Goal: Task Accomplishment & Management: Manage account settings

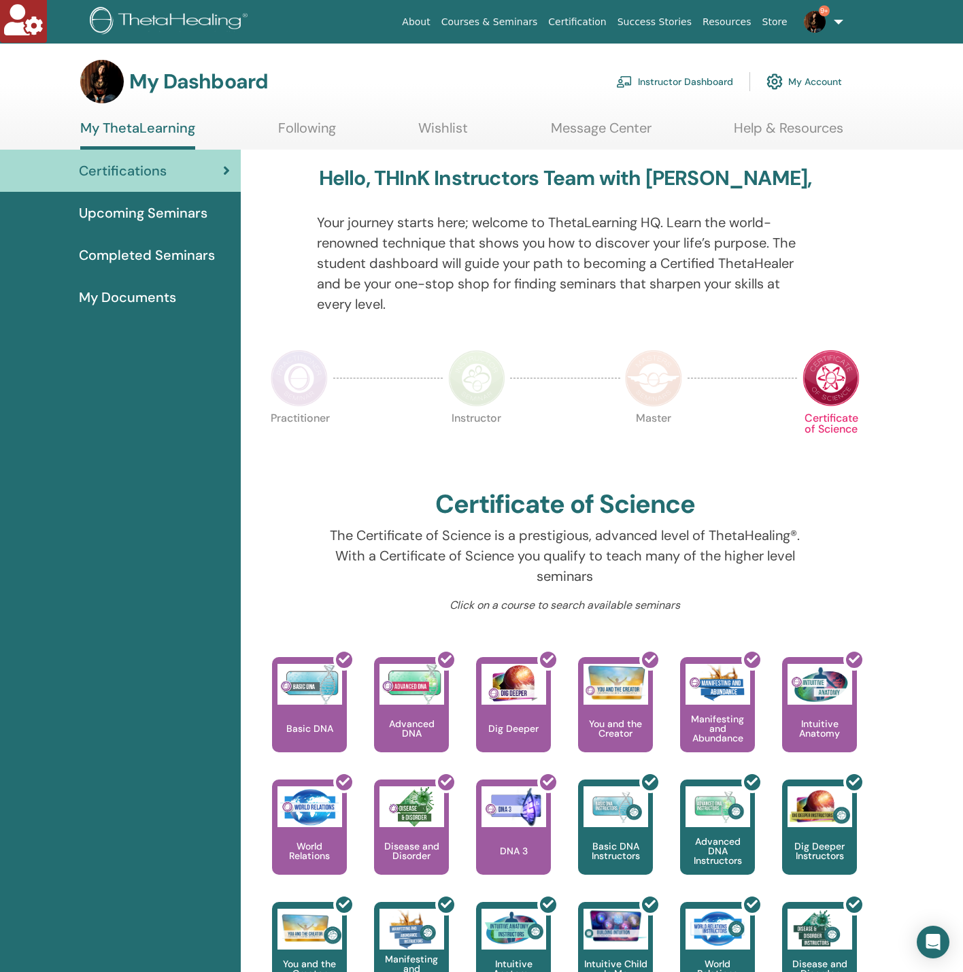
click at [685, 76] on link "Instructor Dashboard" at bounding box center [674, 82] width 117 height 30
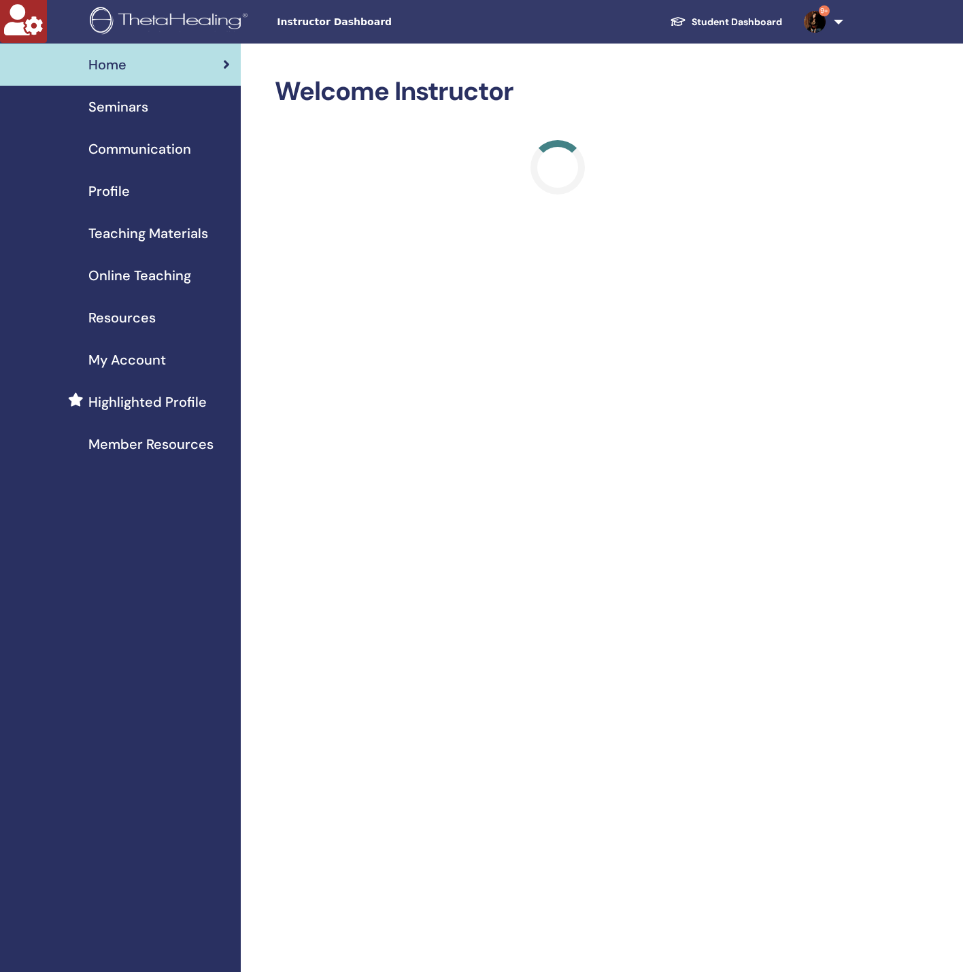
click at [111, 108] on span "Seminars" at bounding box center [118, 107] width 60 height 20
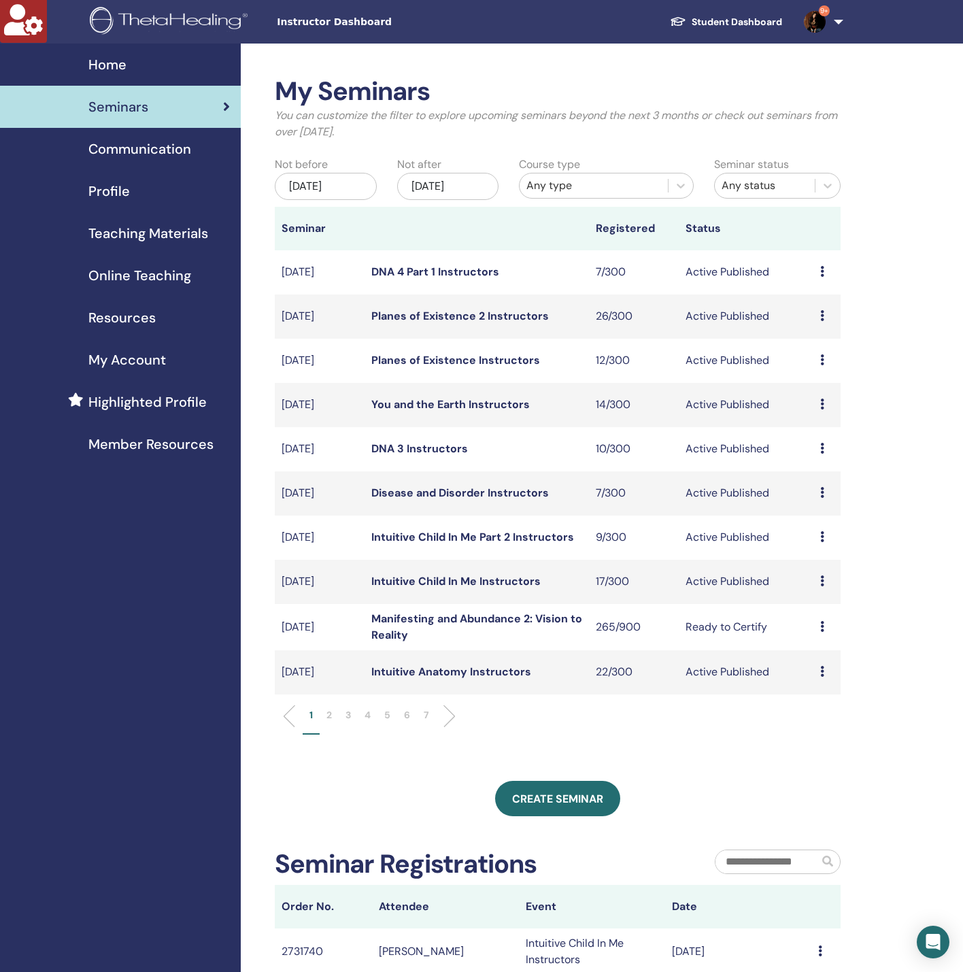
click at [591, 184] on div "Any type" at bounding box center [593, 185] width 135 height 16
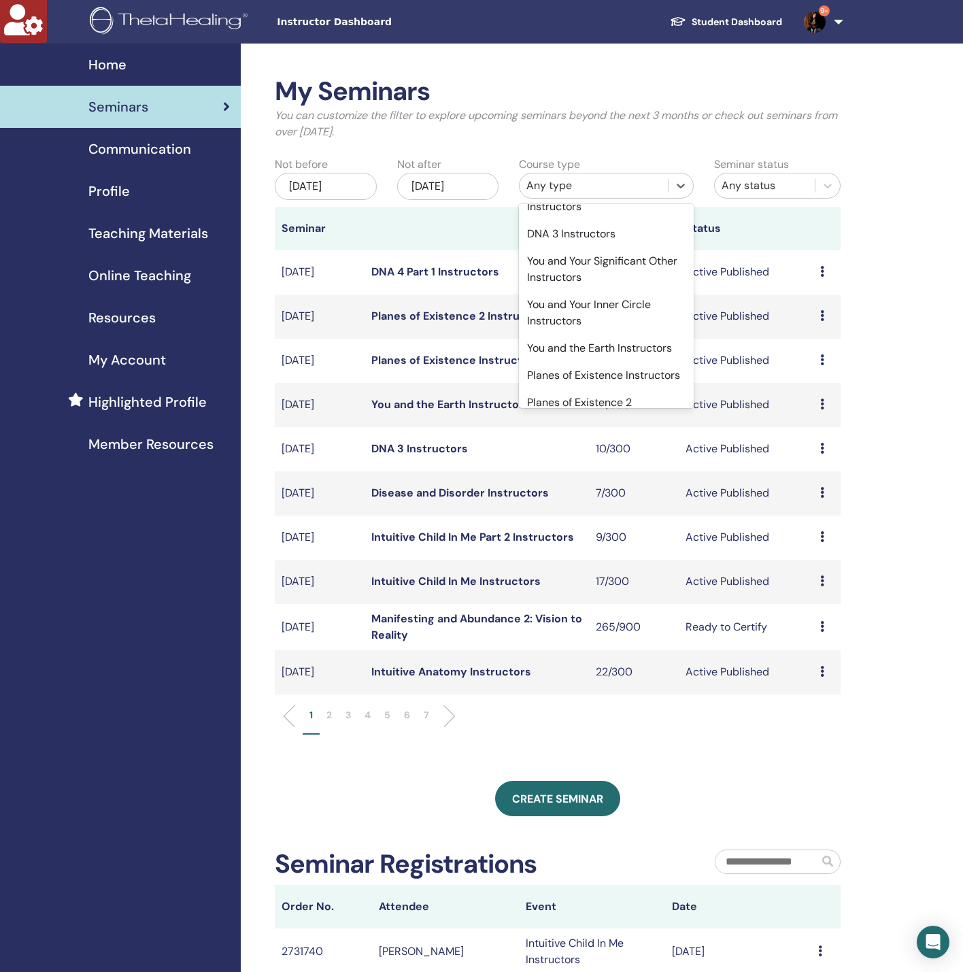
scroll to position [918, 0]
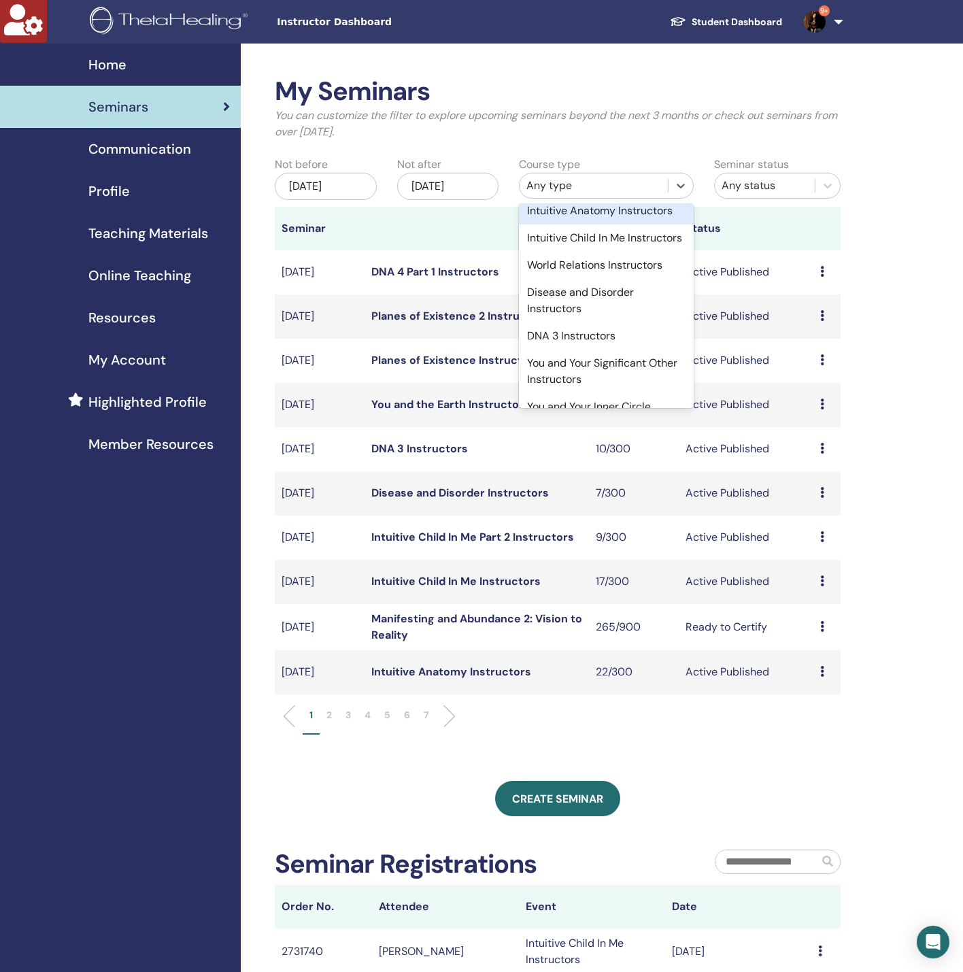
click at [575, 224] on div "Intuitive Anatomy Instructors" at bounding box center [606, 210] width 175 height 27
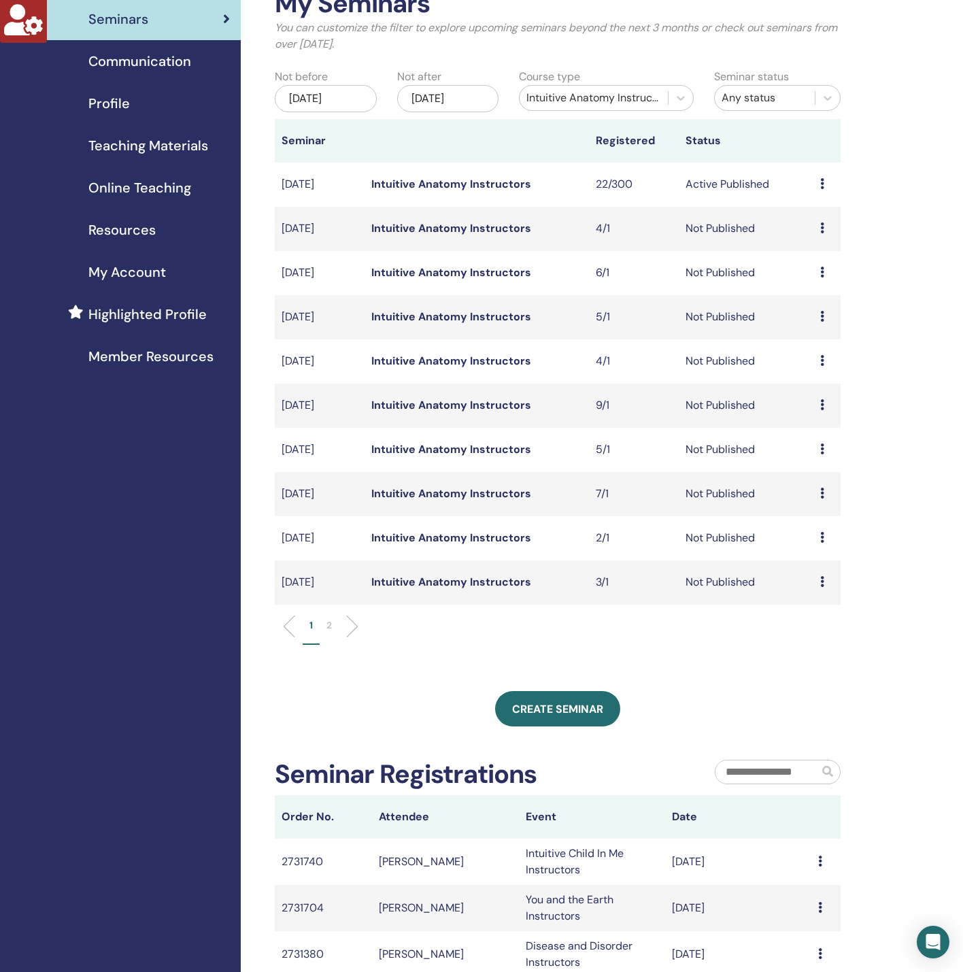
scroll to position [204, 0]
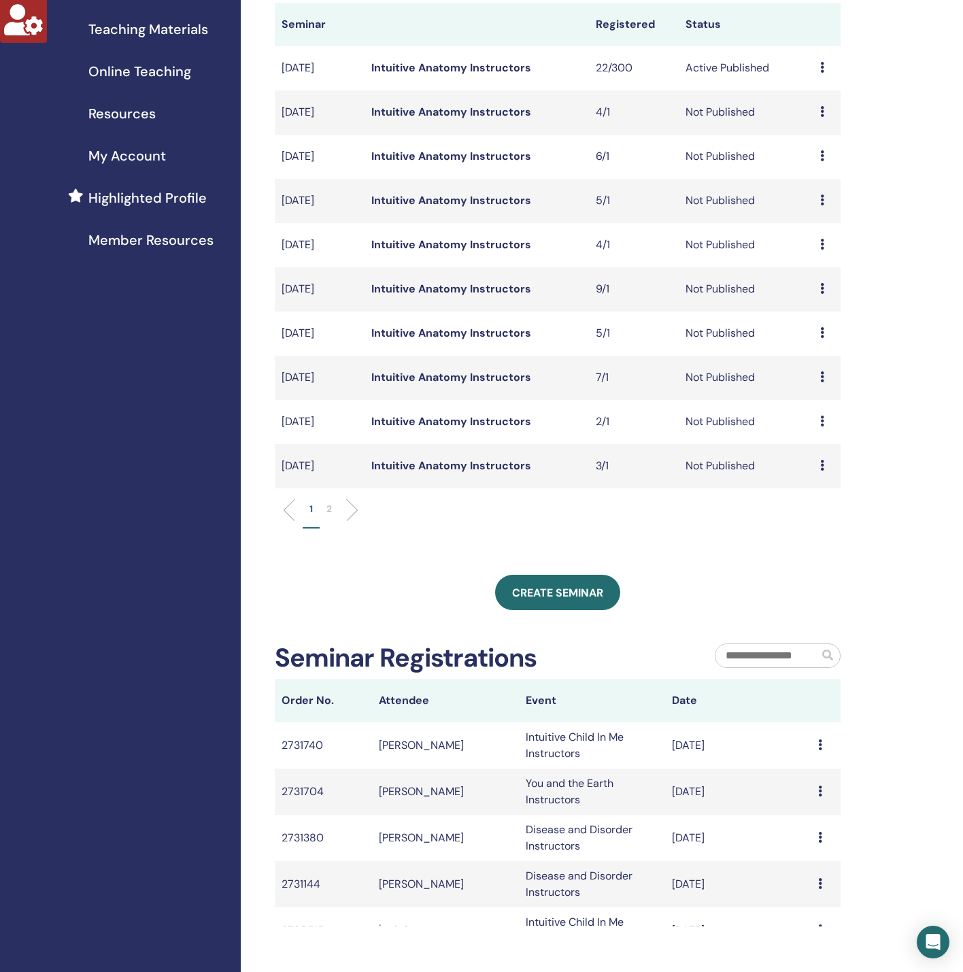
click at [330, 507] on p "2" at bounding box center [328, 509] width 5 height 14
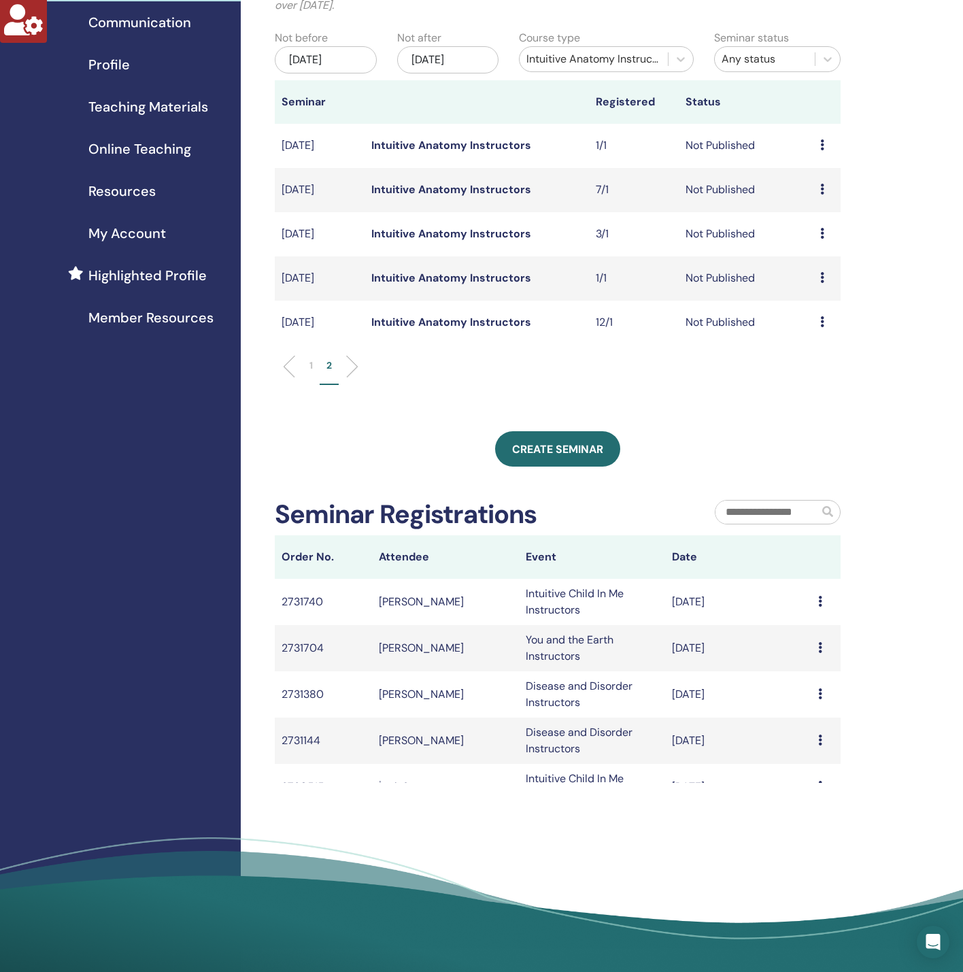
scroll to position [102, 0]
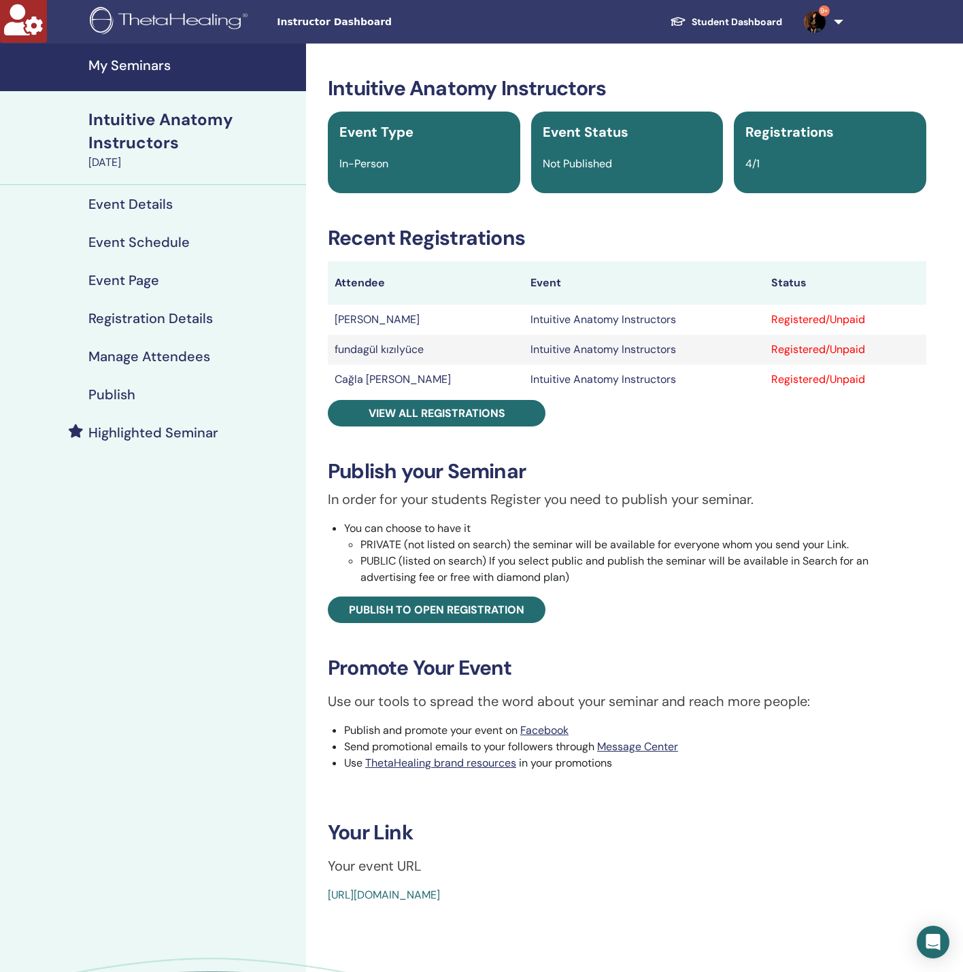
click at [196, 359] on h4 "Manage Attendees" at bounding box center [149, 356] width 122 height 16
click at [182, 343] on link "Manage Attendees" at bounding box center [153, 356] width 306 height 38
click at [177, 348] on h4 "Manage Attendees" at bounding box center [149, 356] width 122 height 16
click at [160, 349] on h4 "Manage Attendees" at bounding box center [149, 356] width 122 height 16
click at [201, 346] on link "Manage Attendees" at bounding box center [153, 356] width 306 height 38
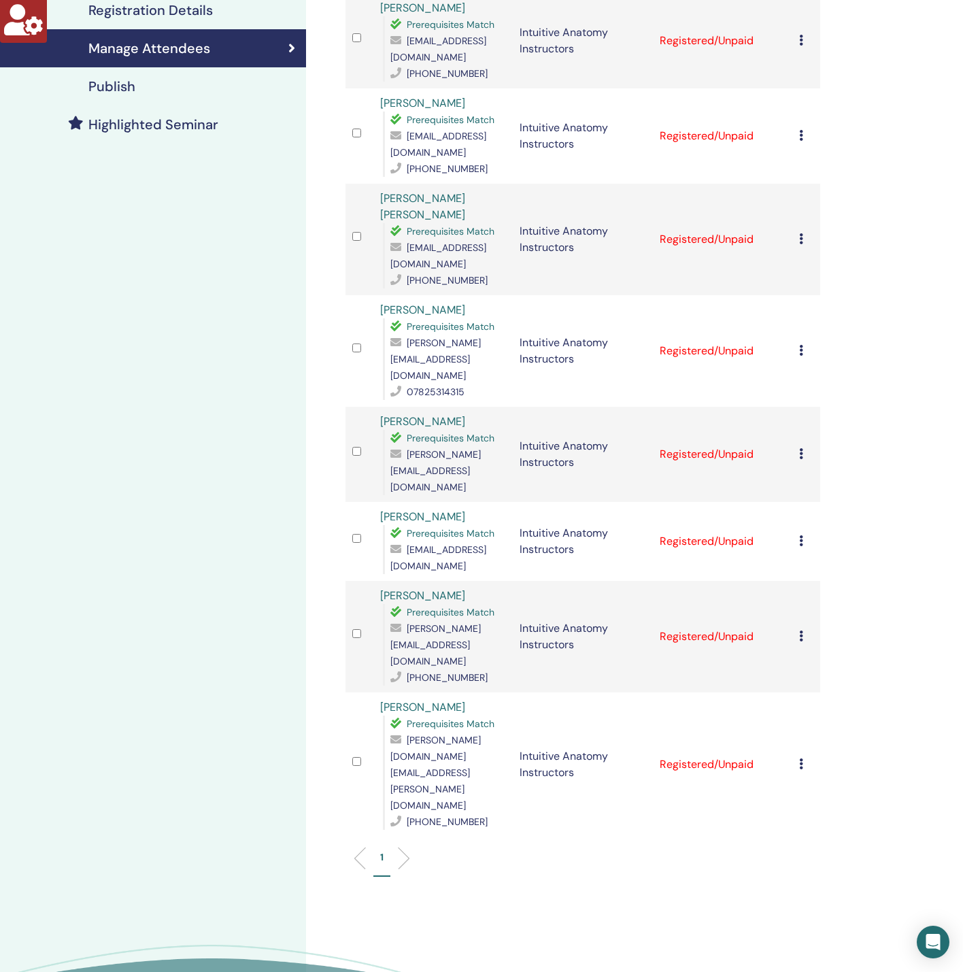
scroll to position [204, 0]
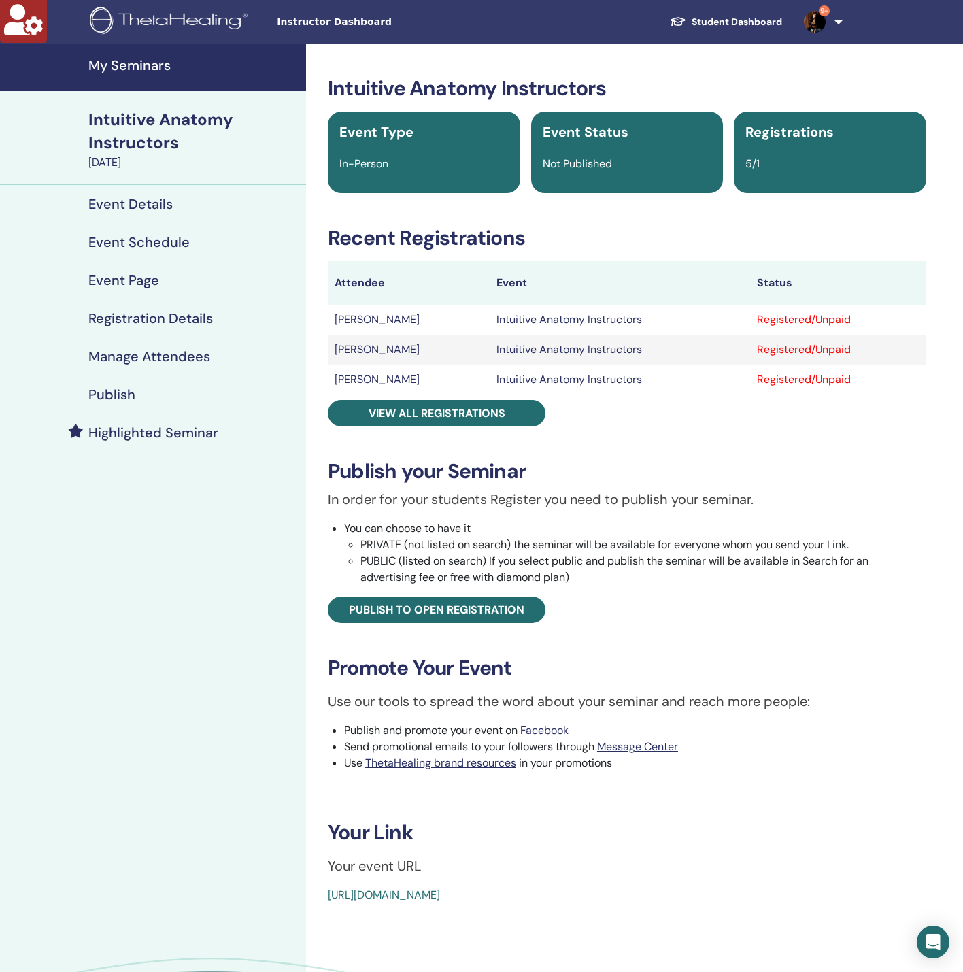
click at [162, 350] on h4 "Manage Attendees" at bounding box center [149, 356] width 122 height 16
click at [183, 351] on h4 "Manage Attendees" at bounding box center [149, 356] width 122 height 16
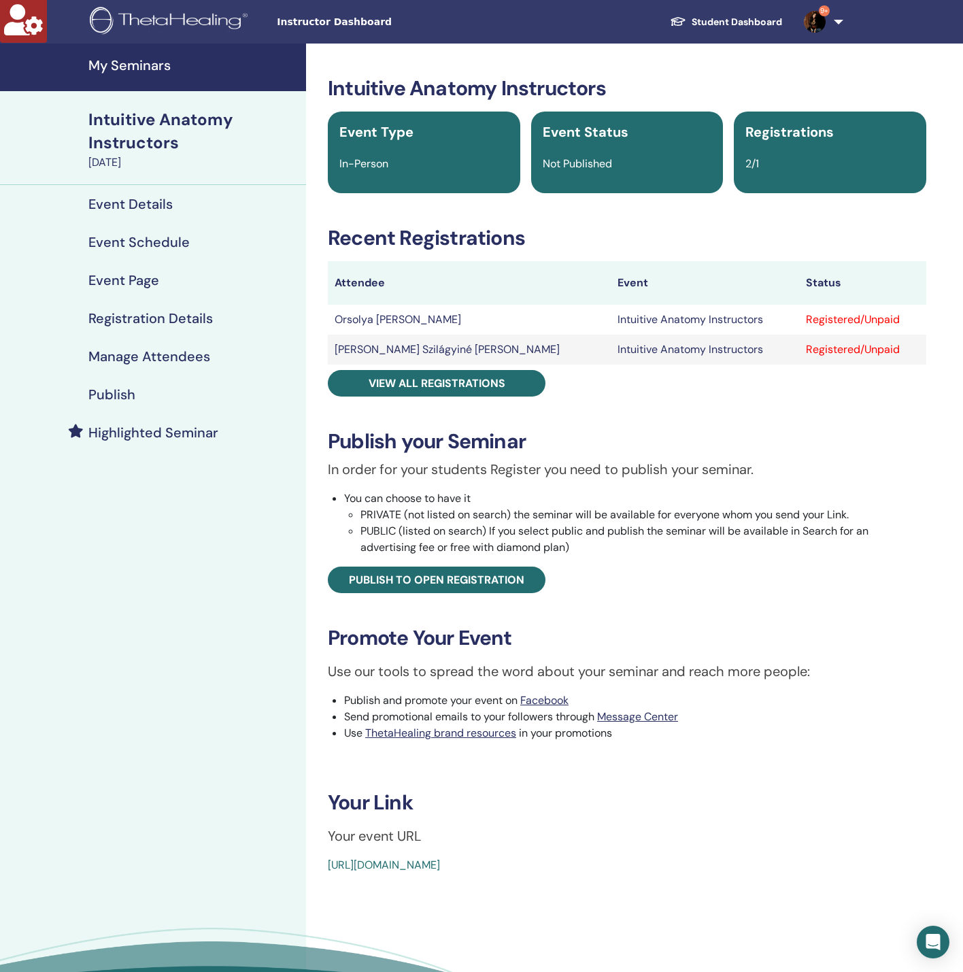
click at [179, 357] on h4 "Manage Attendees" at bounding box center [149, 356] width 122 height 16
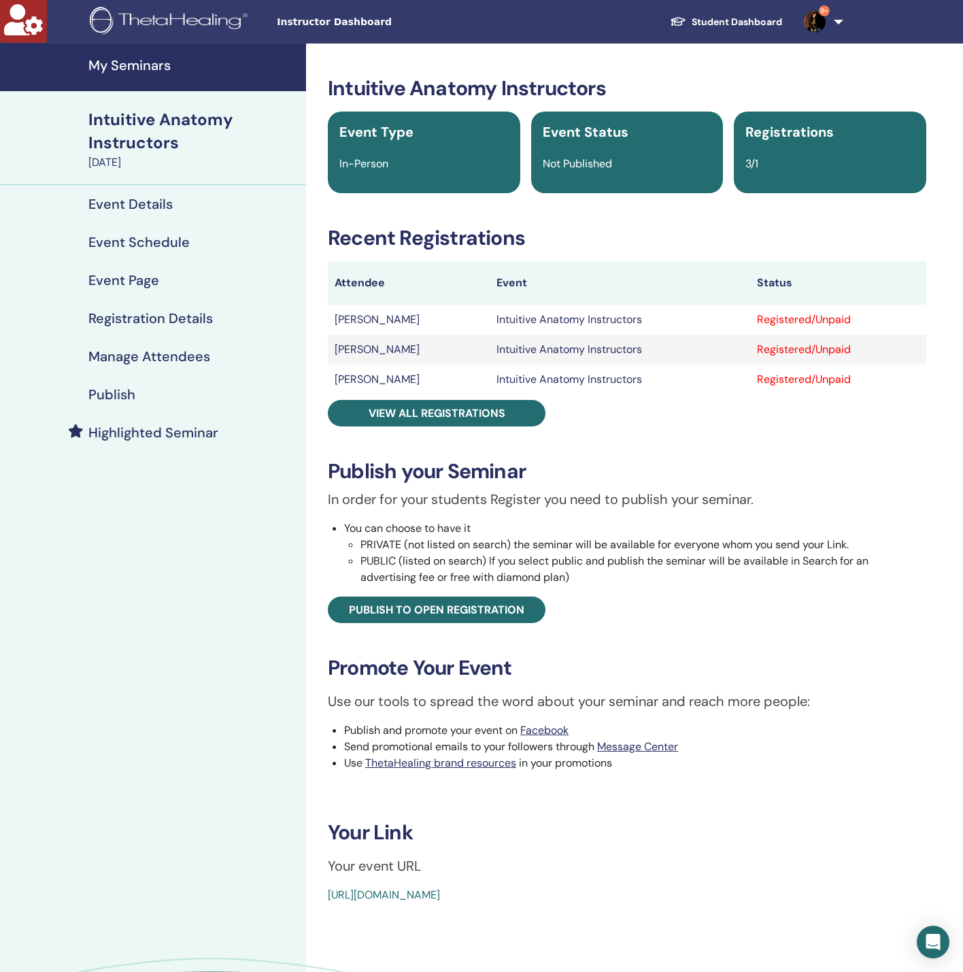
click at [204, 355] on h4 "Manage Attendees" at bounding box center [149, 356] width 122 height 16
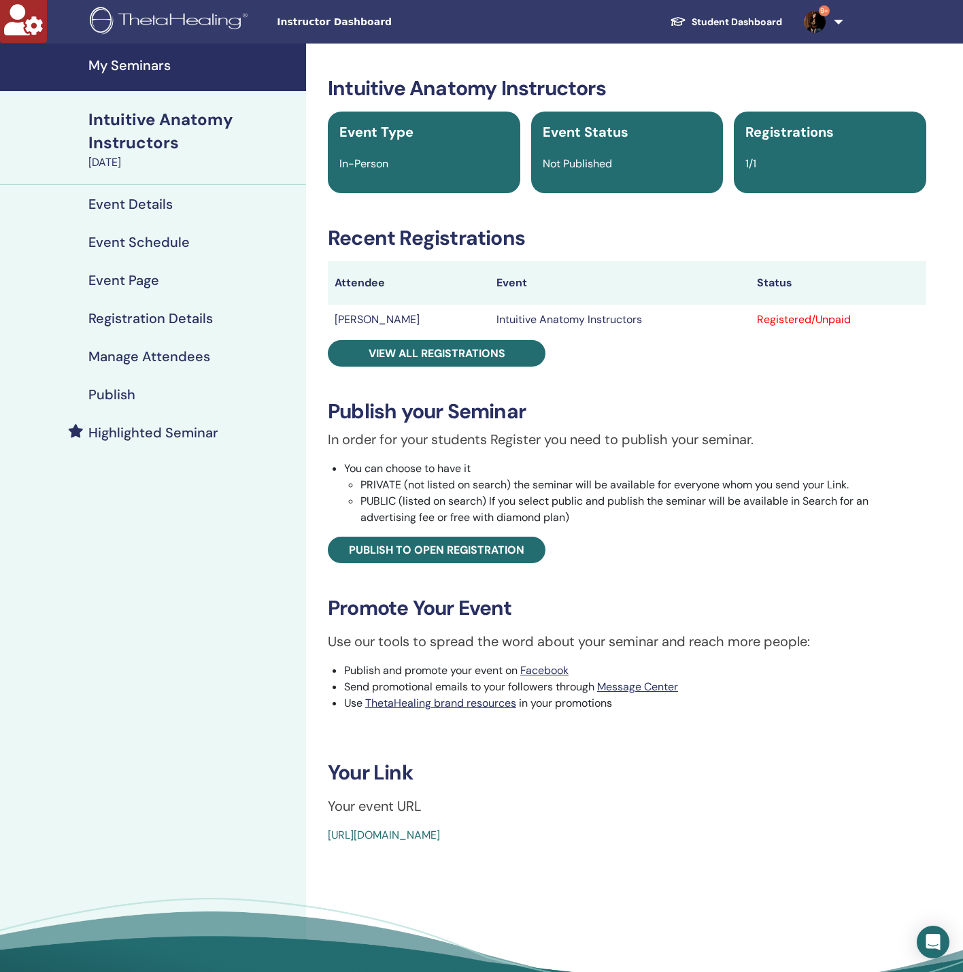
click at [139, 348] on h4 "Manage Attendees" at bounding box center [149, 356] width 122 height 16
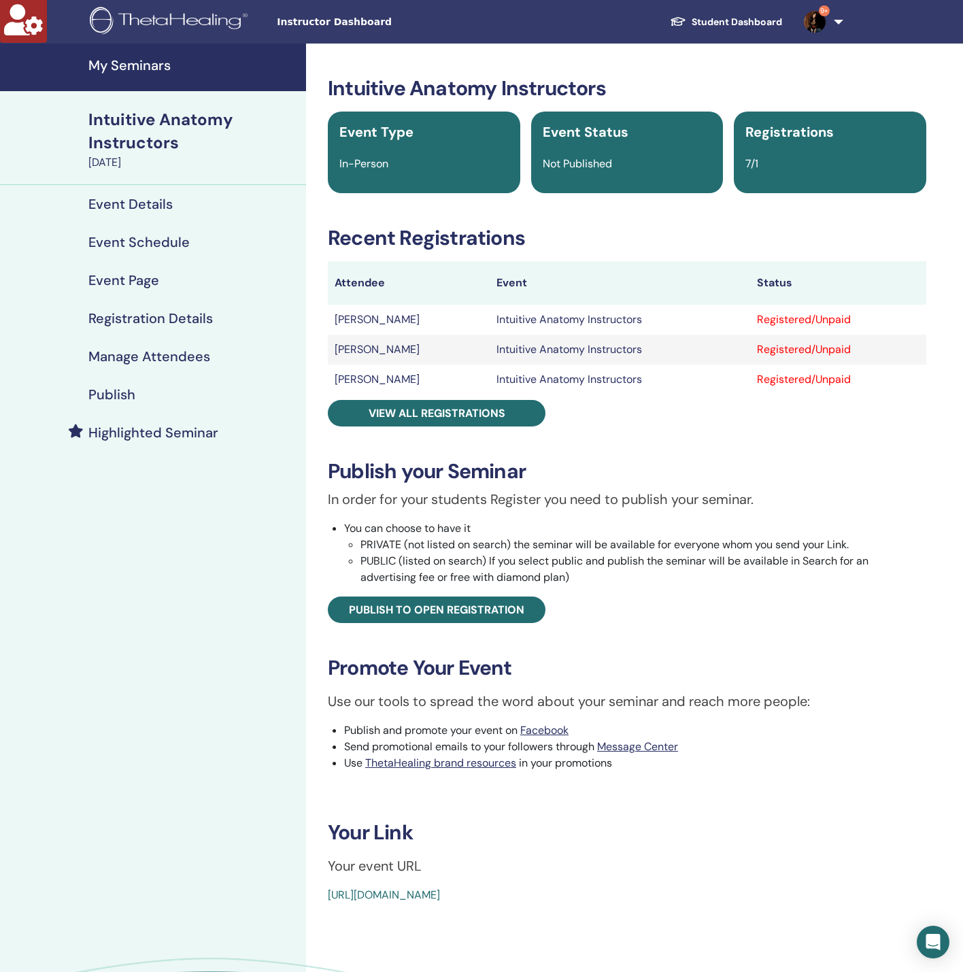
click at [184, 360] on h4 "Manage Attendees" at bounding box center [149, 356] width 122 height 16
click at [202, 353] on h4 "Manage Attendees" at bounding box center [149, 356] width 122 height 16
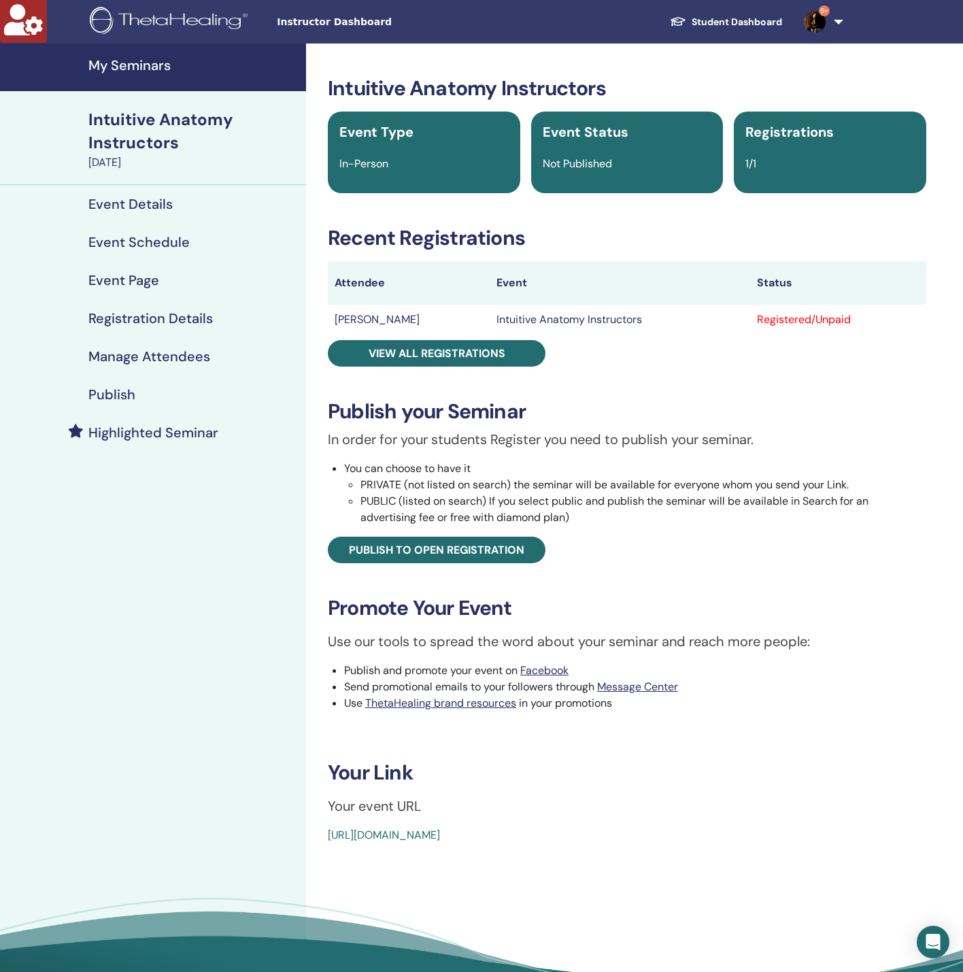
click at [135, 348] on h4 "Manage Attendees" at bounding box center [149, 356] width 122 height 16
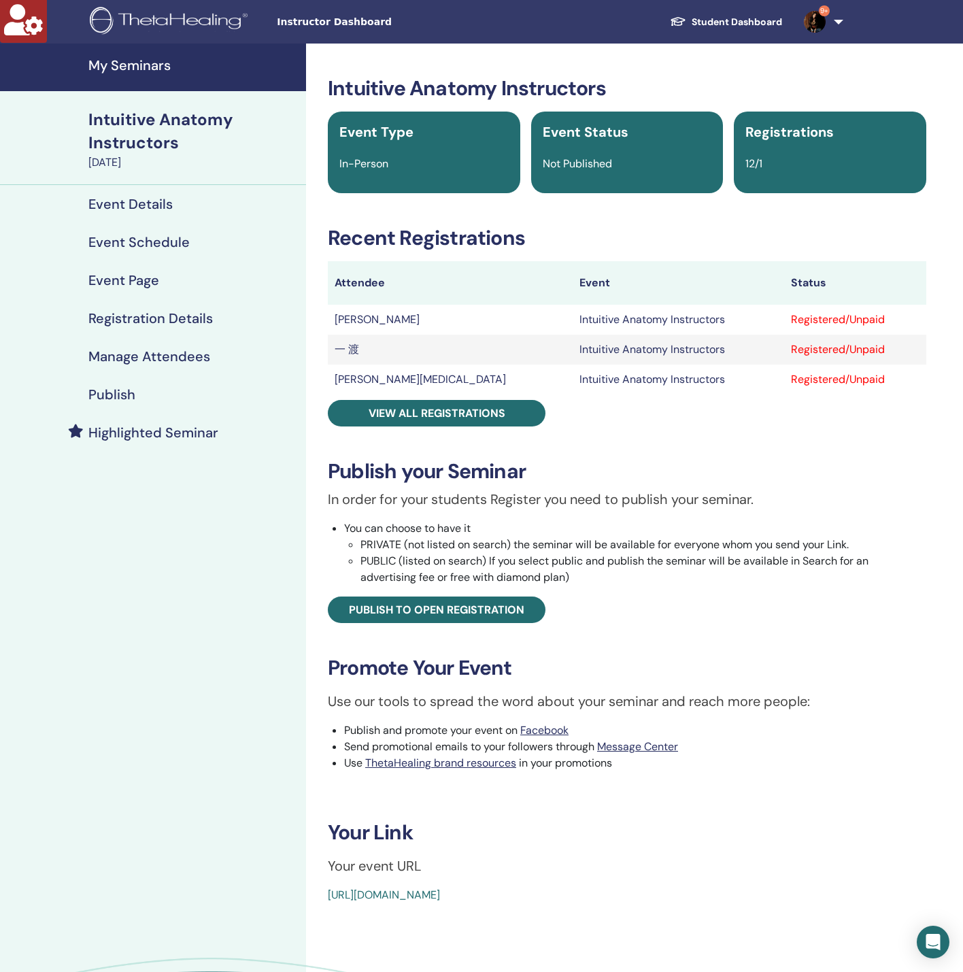
click at [176, 360] on h4 "Manage Attendees" at bounding box center [149, 356] width 122 height 16
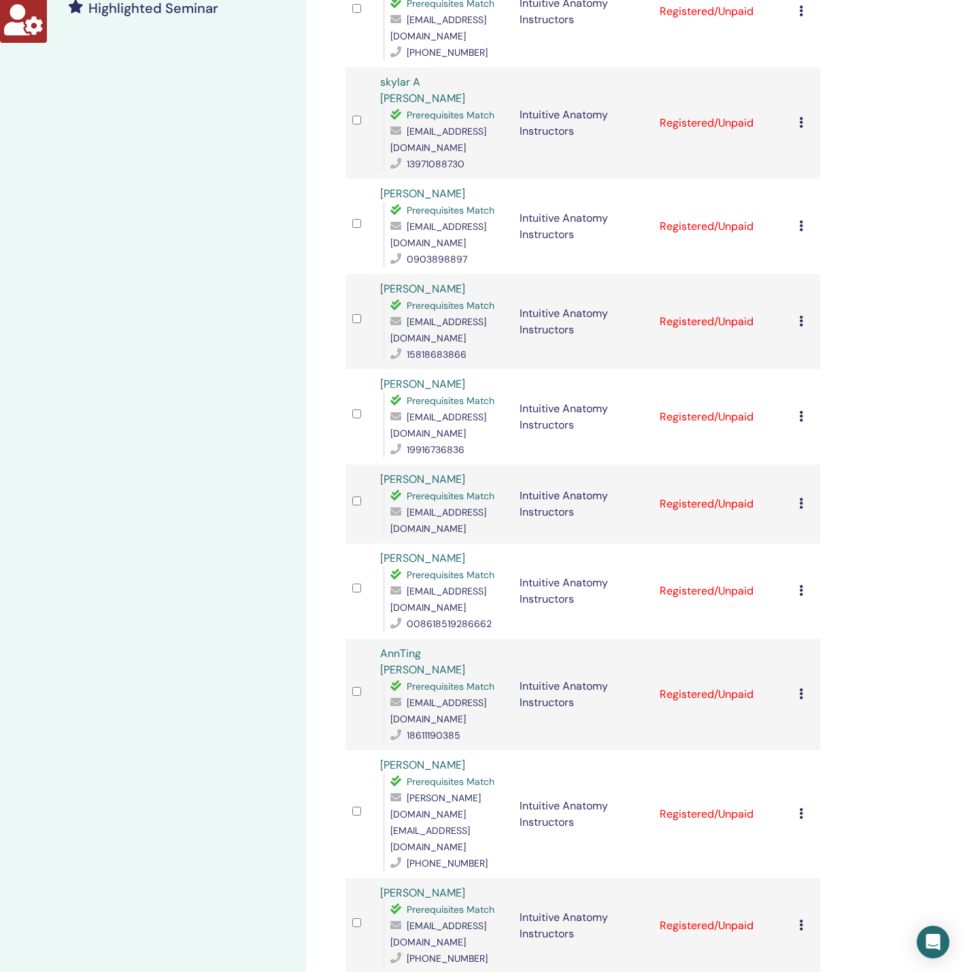
scroll to position [510, 0]
